Goal: Find specific fact: Locate a discrete piece of known information

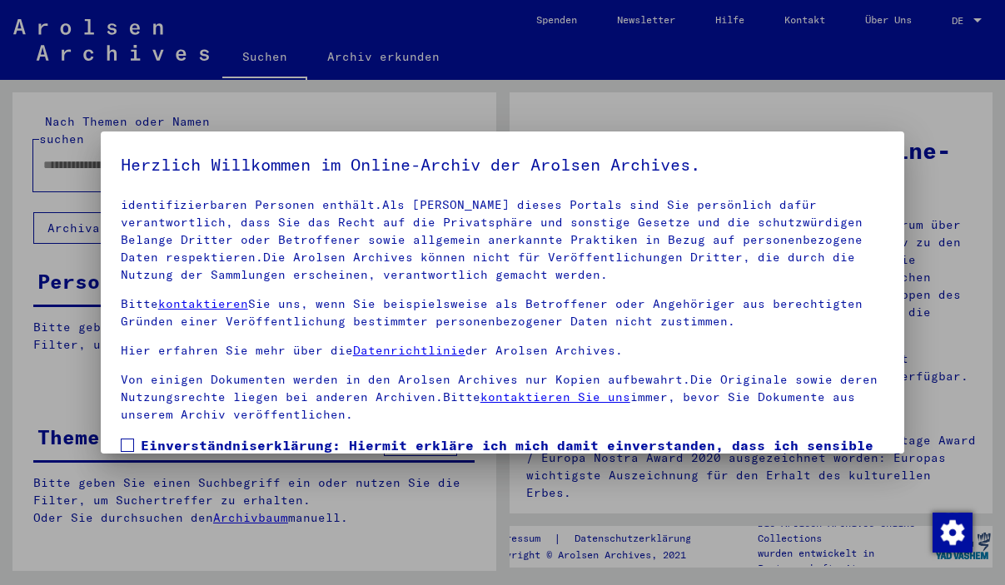
scroll to position [142, 0]
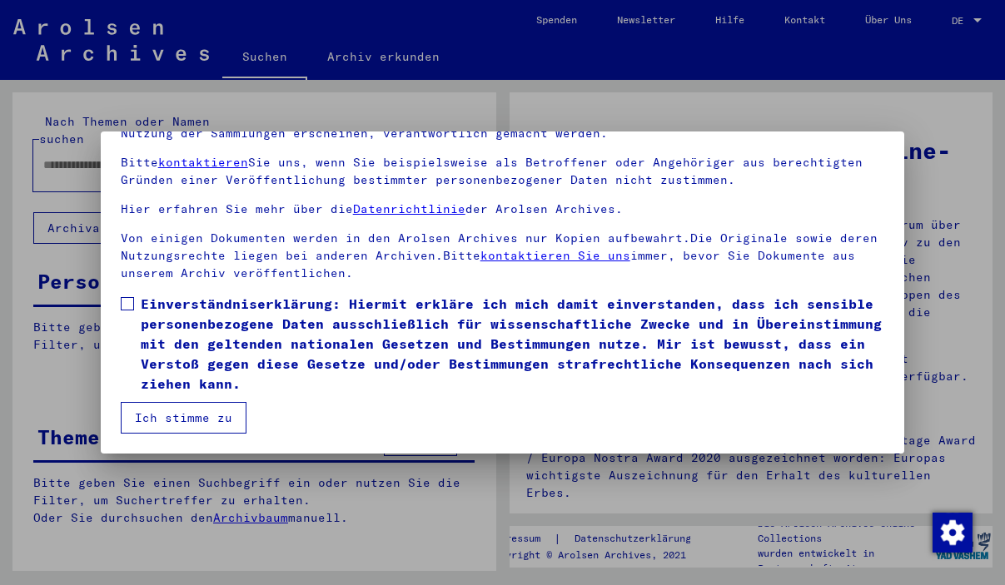
click at [133, 301] on span at bounding box center [127, 303] width 13 height 13
click at [196, 431] on button "Ich stimme zu" at bounding box center [184, 418] width 126 height 32
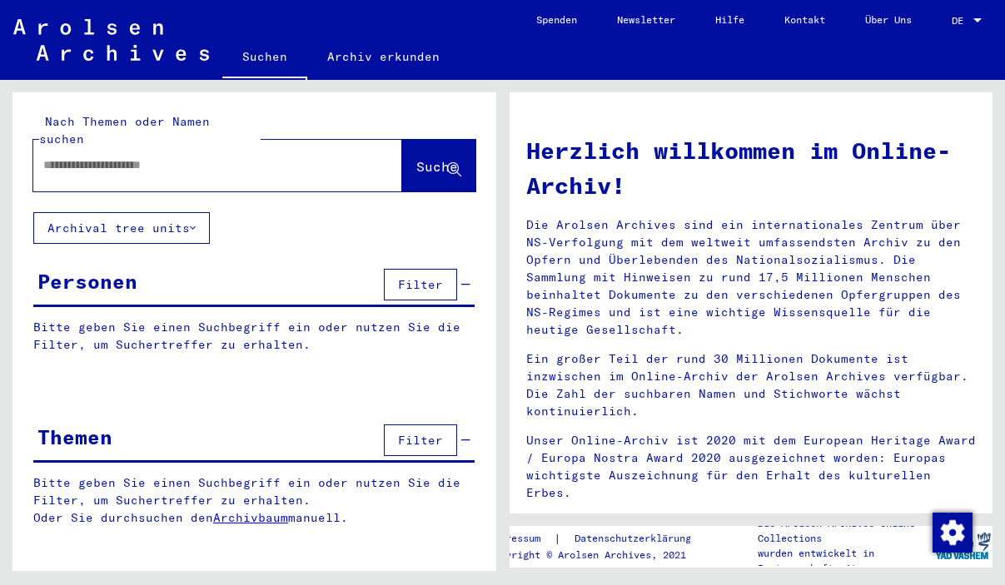
click at [153, 167] on div at bounding box center [217, 166] width 369 height 52
click at [156, 161] on div at bounding box center [192, 165] width 319 height 37
click at [156, 157] on input "text" at bounding box center [197, 165] width 309 height 17
type input "*********"
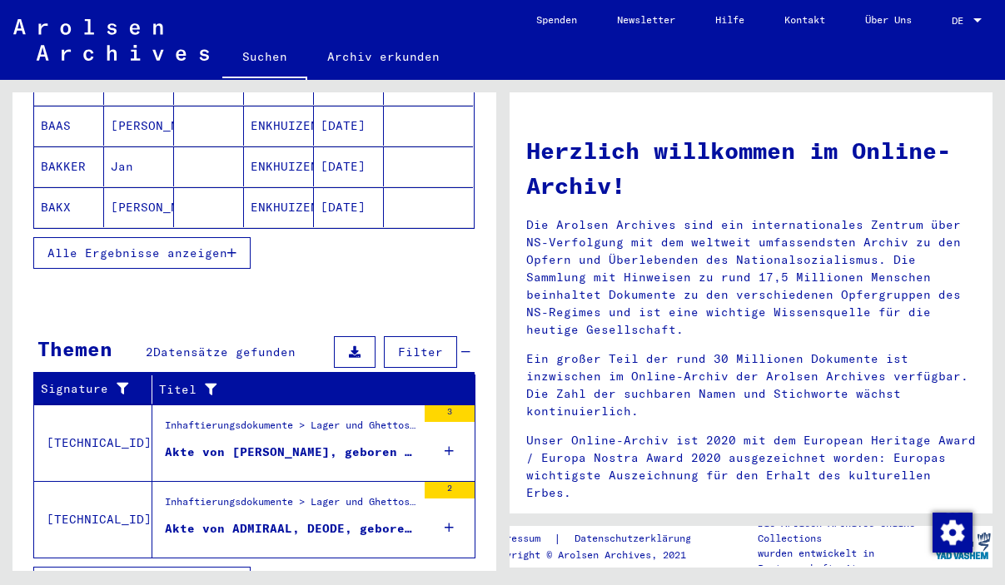
scroll to position [340, 0]
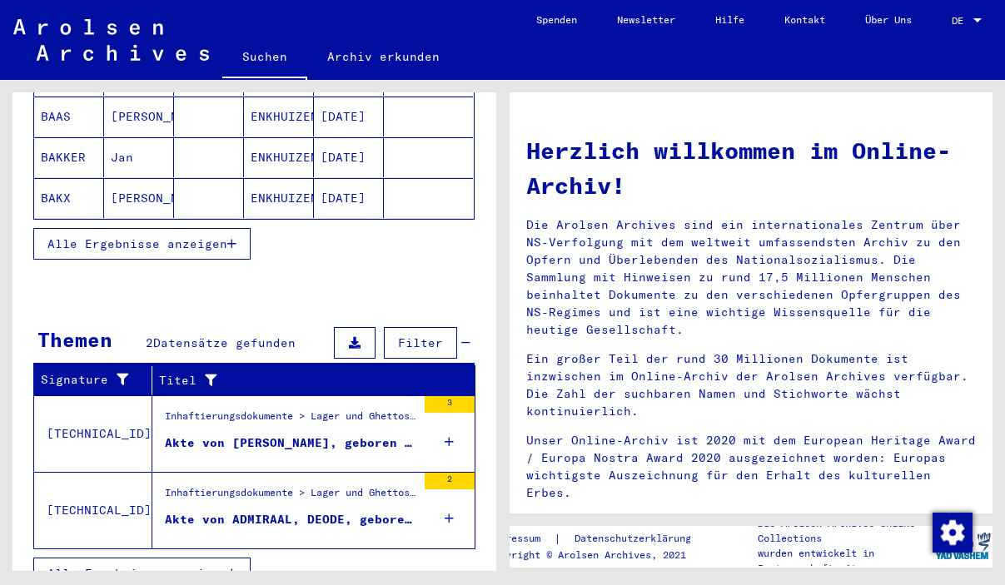
click at [234, 238] on icon "button" at bounding box center [231, 244] width 9 height 12
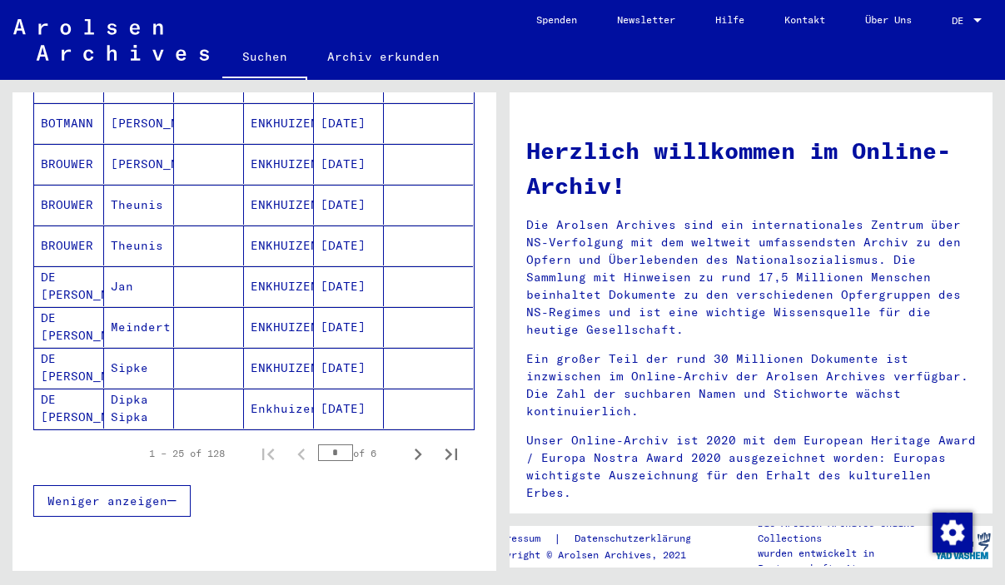
scroll to position [946, 0]
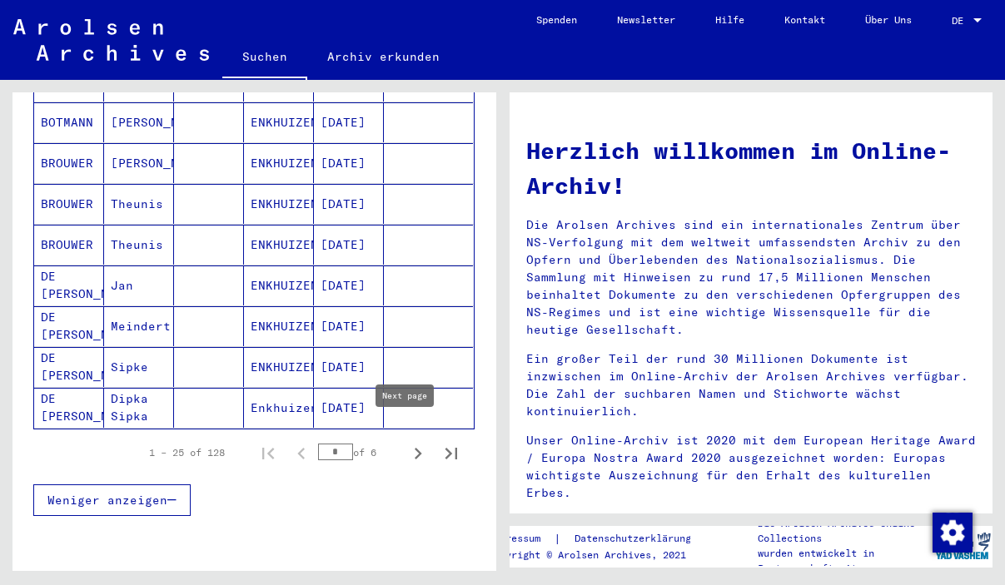
click at [415, 448] on icon "Next page" at bounding box center [418, 454] width 7 height 12
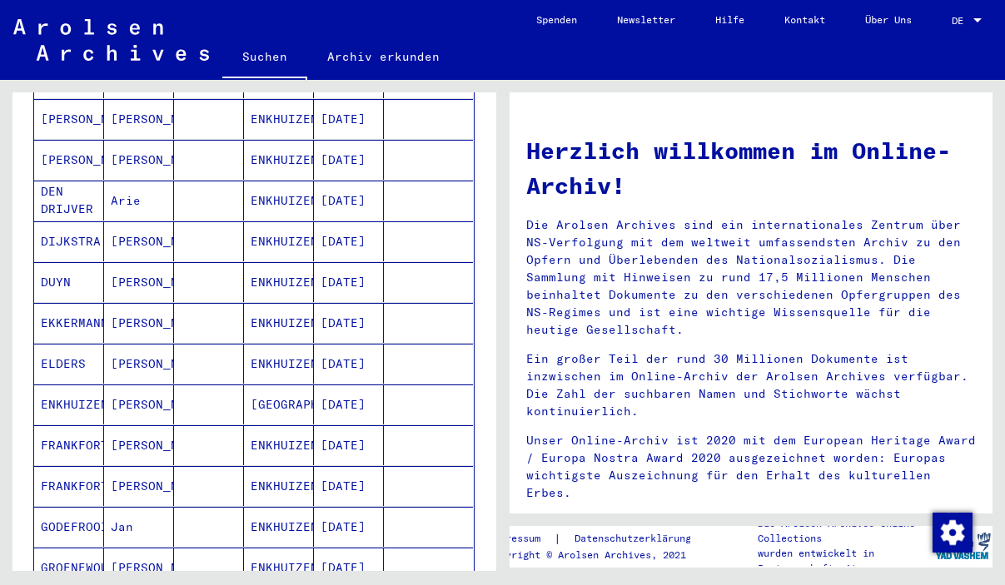
scroll to position [1011, 0]
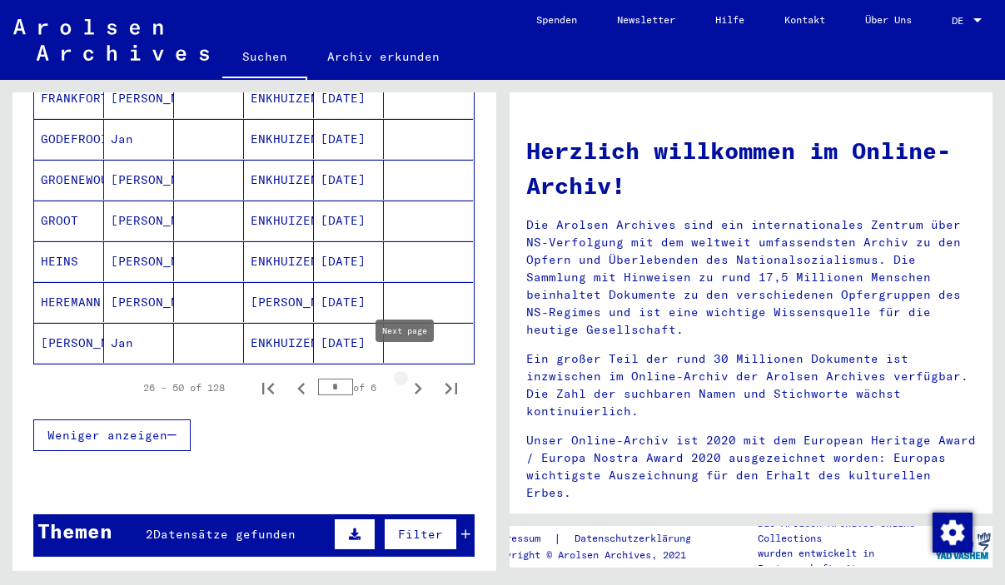
click at [406, 377] on icon "Next page" at bounding box center [417, 388] width 23 height 23
click at [415, 383] on icon "Next page" at bounding box center [418, 389] width 7 height 12
type input "*"
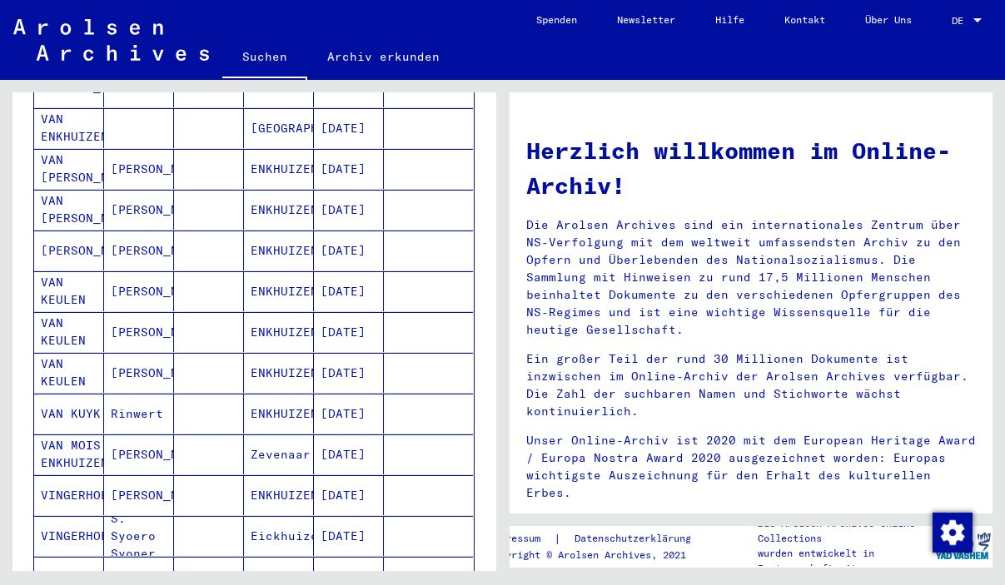
scroll to position [554, 0]
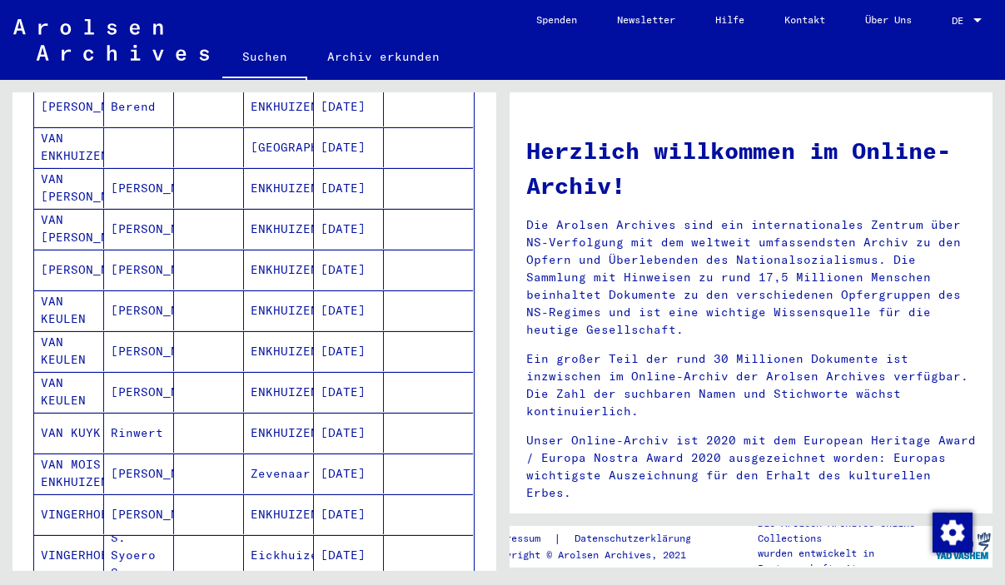
click at [250, 294] on mat-cell "ENKHUIZEN" at bounding box center [279, 311] width 70 height 40
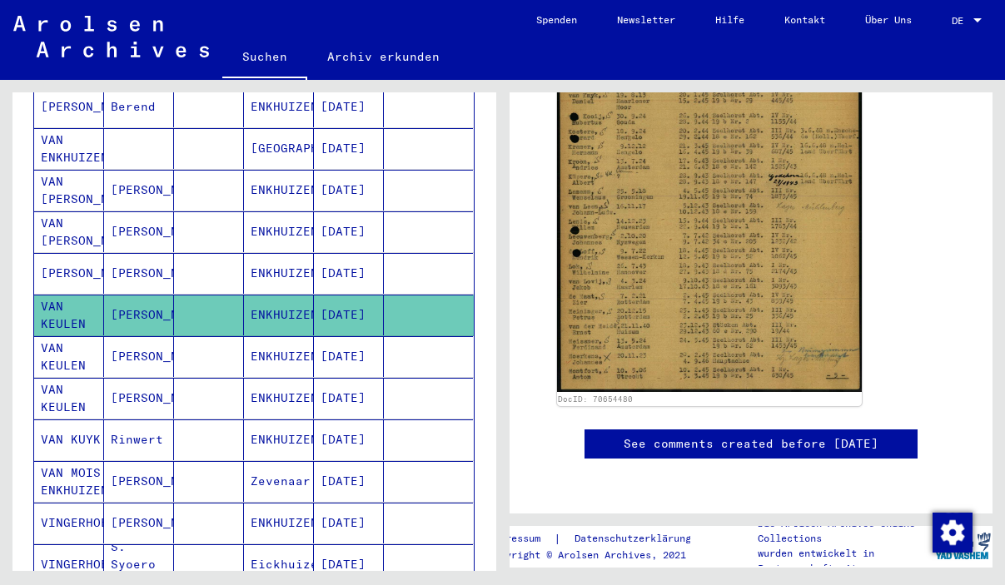
scroll to position [713, 0]
